Goal: Browse casually

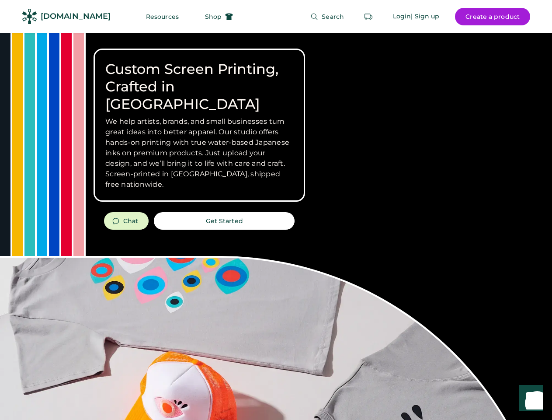
click at [276, 210] on div "Custom Screen Printing, Crafted in [GEOGRAPHIC_DATA] We help artists, brands, a…" at bounding box center [276, 310] width 552 height 555
click at [276, 226] on div "Custom Screen Printing, Crafted in [GEOGRAPHIC_DATA] We help artists, brands, a…" at bounding box center [276, 310] width 552 height 555
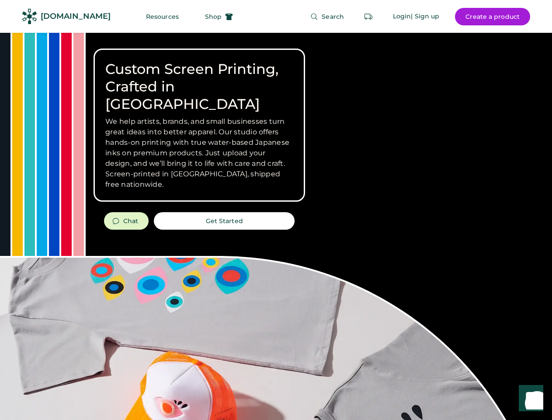
click at [276, 226] on div "Custom Screen Printing, Crafted in [GEOGRAPHIC_DATA] We help artists, brands, a…" at bounding box center [276, 310] width 552 height 555
click at [199, 125] on h3 "We help artists, brands, and small businesses turn great ideas into better appa…" at bounding box center [199, 152] width 188 height 73
click at [199, 116] on h3 "We help artists, brands, and small businesses turn great ideas into better appa…" at bounding box center [199, 152] width 188 height 73
click at [199, 78] on h1 "Custom Screen Printing, Crafted in [GEOGRAPHIC_DATA]" at bounding box center [199, 86] width 188 height 52
